Goal: Go to known website: Access a specific website the user already knows

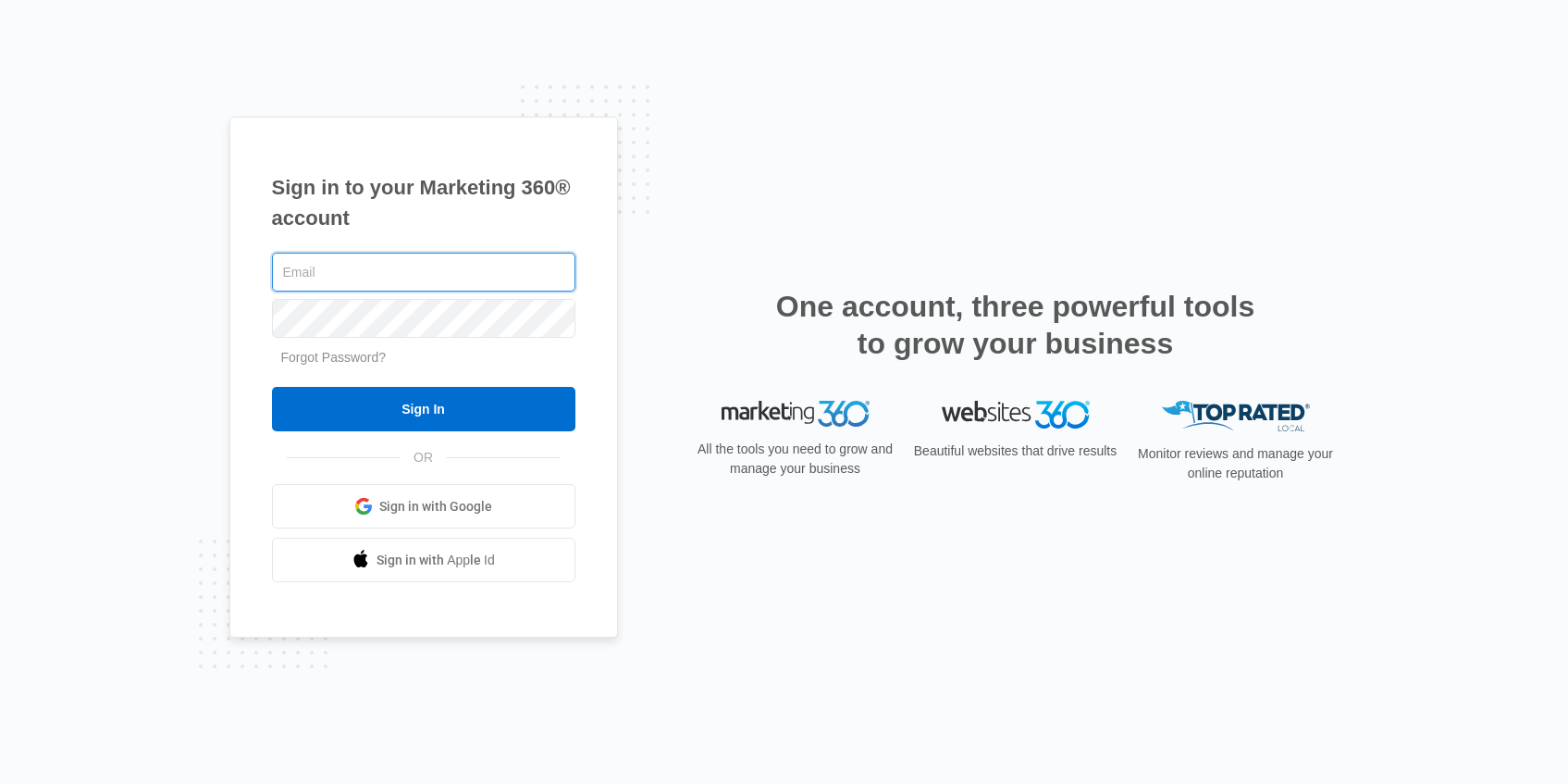
click at [460, 265] on input "text" at bounding box center [424, 272] width 303 height 39
type input "[PERSON_NAME][EMAIL_ADDRESS][PERSON_NAME][DOMAIN_NAME]"
click at [272, 387] on input "Sign In" at bounding box center [424, 409] width 303 height 45
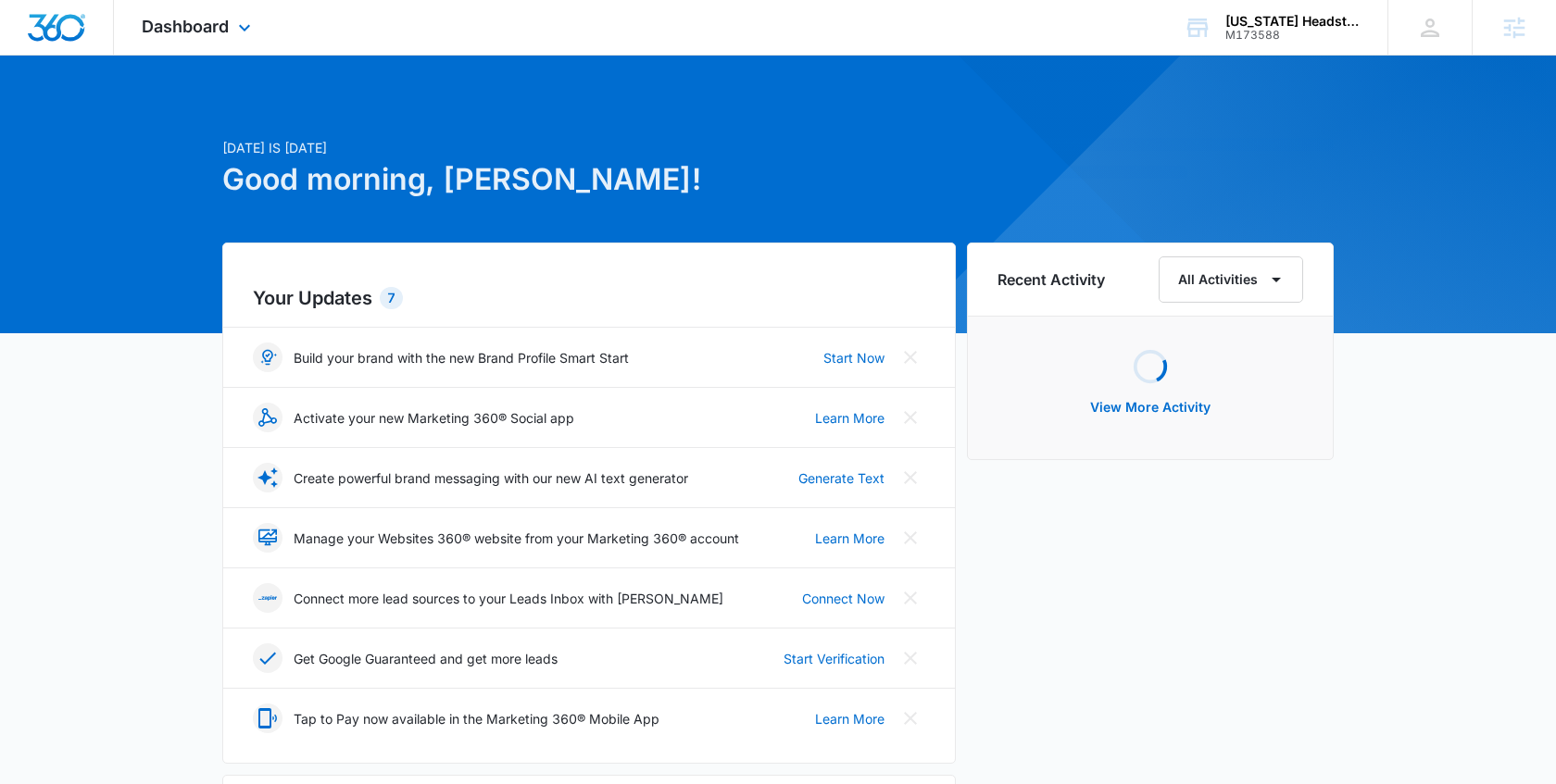
click at [231, 32] on div "Dashboard Apps Reputation Websites Forms CRM Email Social Shop Content Ads Inte…" at bounding box center [198, 27] width 169 height 54
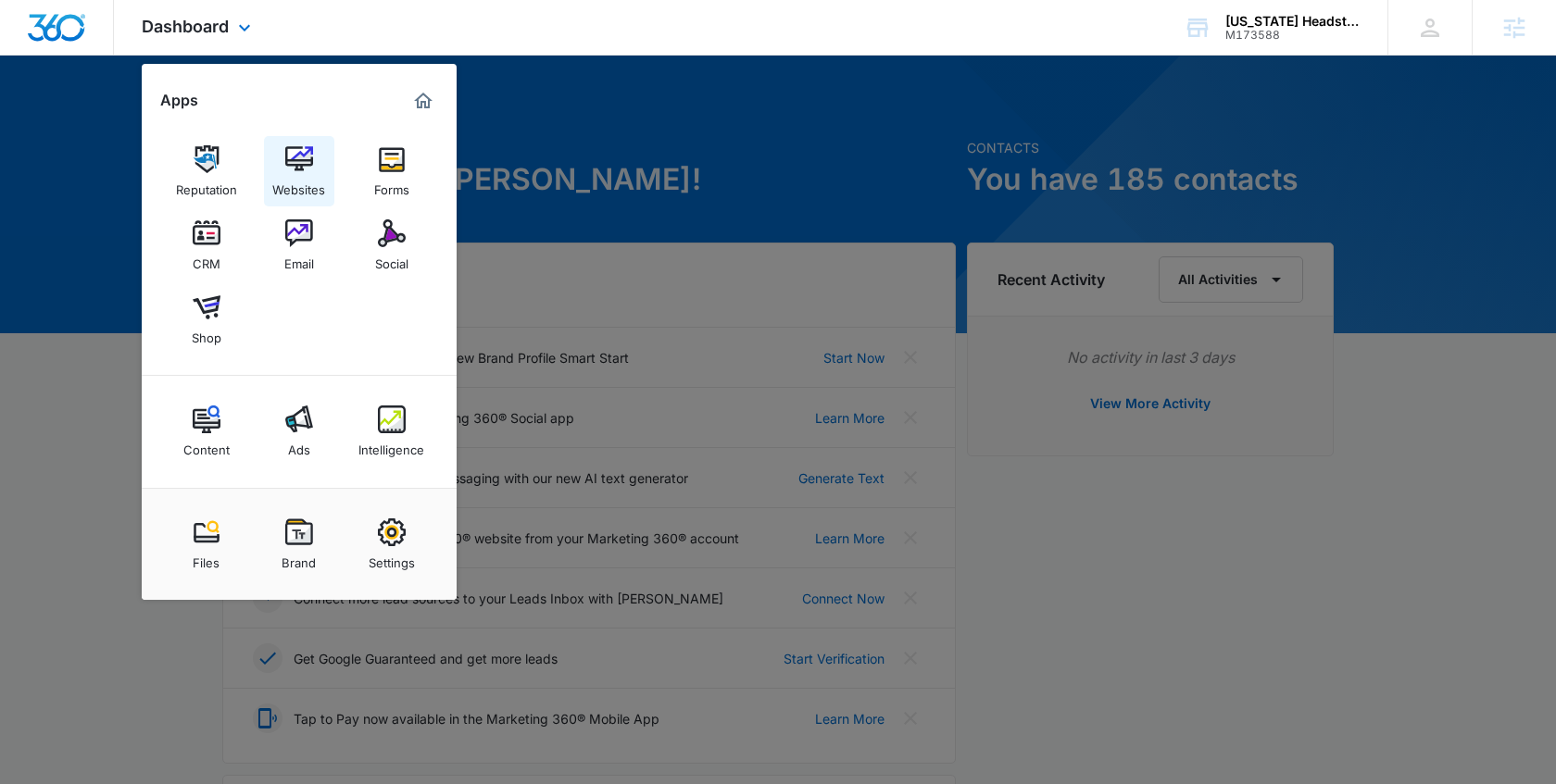
click at [297, 172] on img at bounding box center [299, 159] width 28 height 28
